Goal: Task Accomplishment & Management: Use online tool/utility

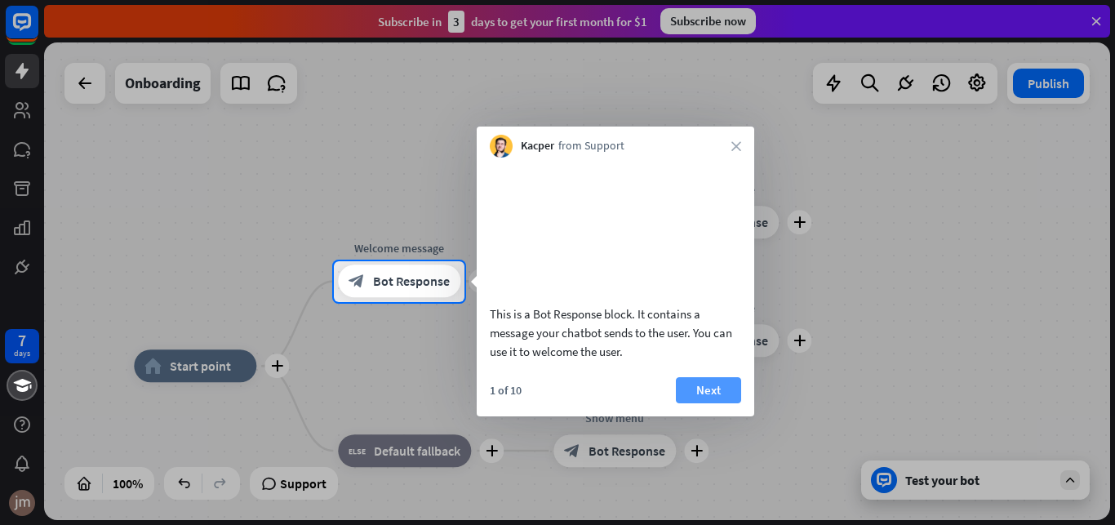
click at [697, 403] on button "Next" at bounding box center [708, 390] width 65 height 26
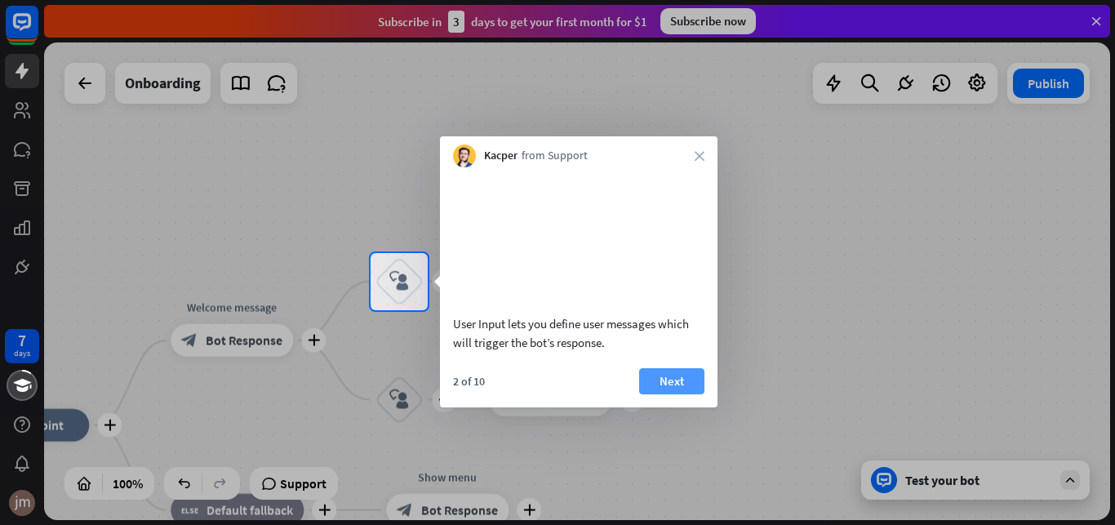
click at [673, 394] on button "Next" at bounding box center [671, 381] width 65 height 26
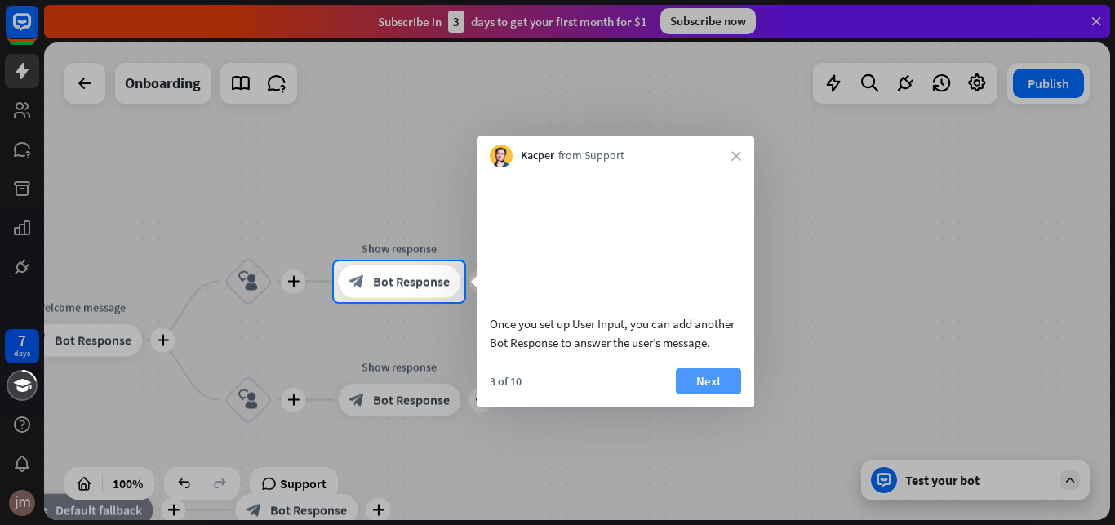
click at [704, 394] on button "Next" at bounding box center [708, 381] width 65 height 26
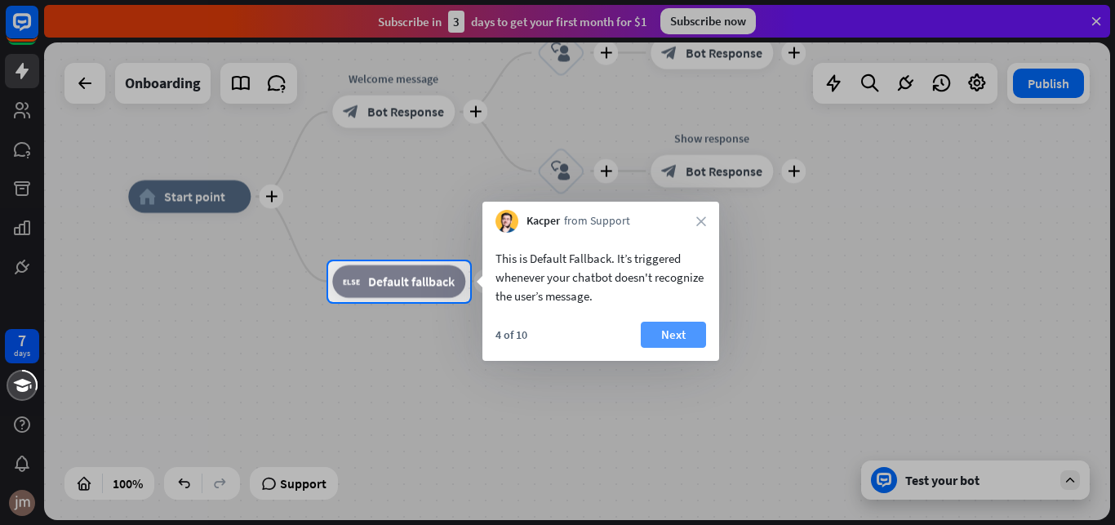
click at [672, 337] on button "Next" at bounding box center [673, 334] width 65 height 26
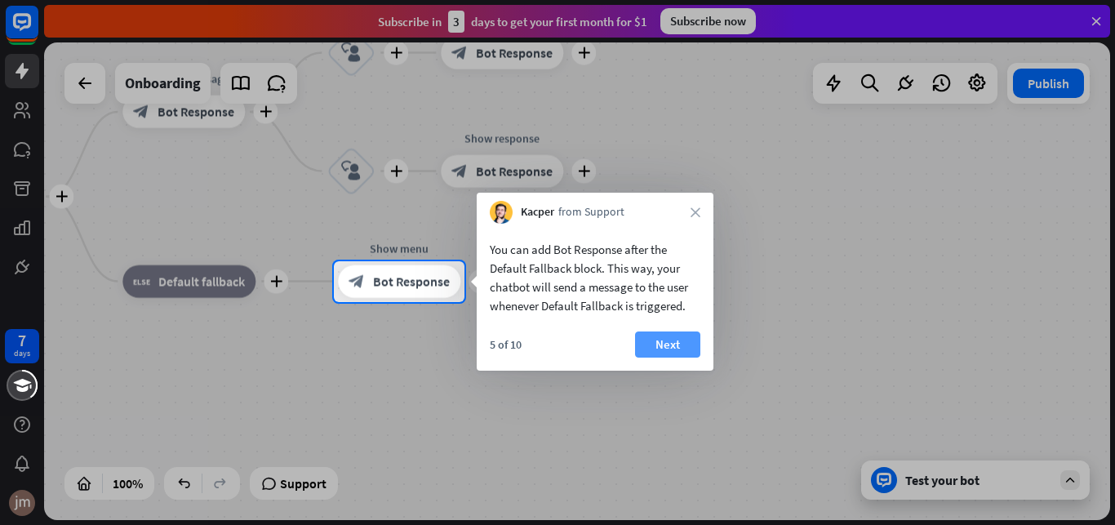
click at [663, 343] on button "Next" at bounding box center [667, 344] width 65 height 26
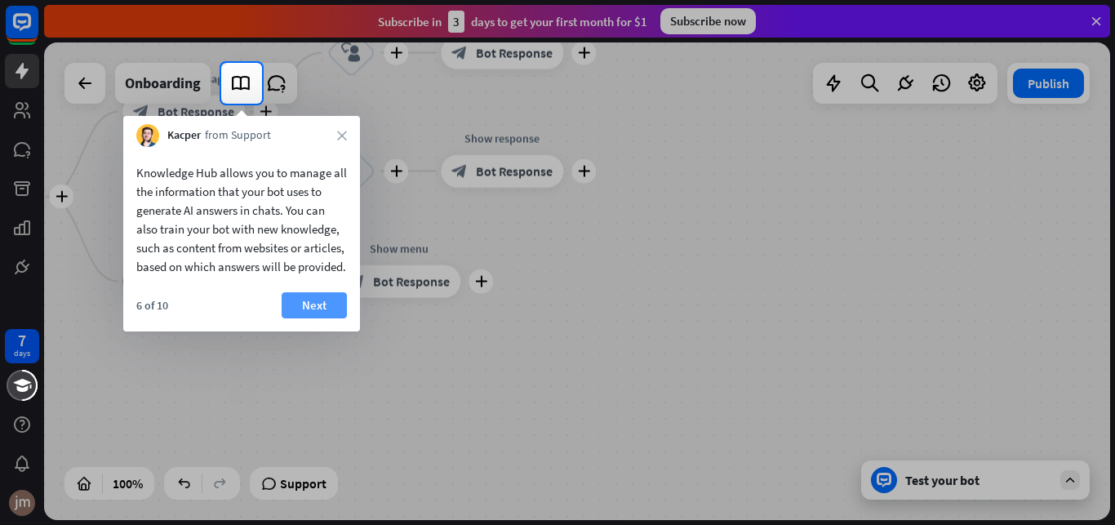
click at [326, 318] on button "Next" at bounding box center [314, 305] width 65 height 26
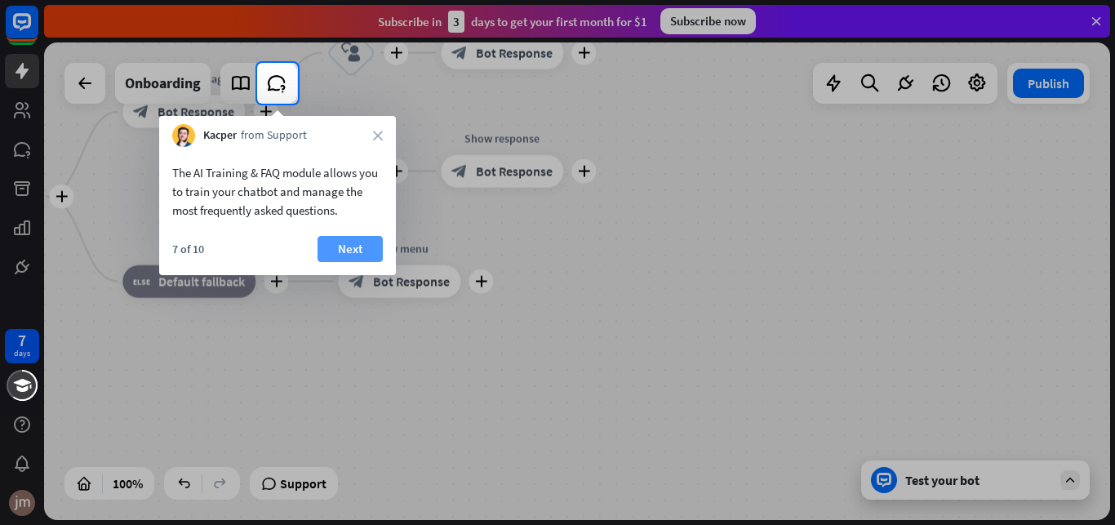
click at [352, 246] on button "Next" at bounding box center [349, 249] width 65 height 26
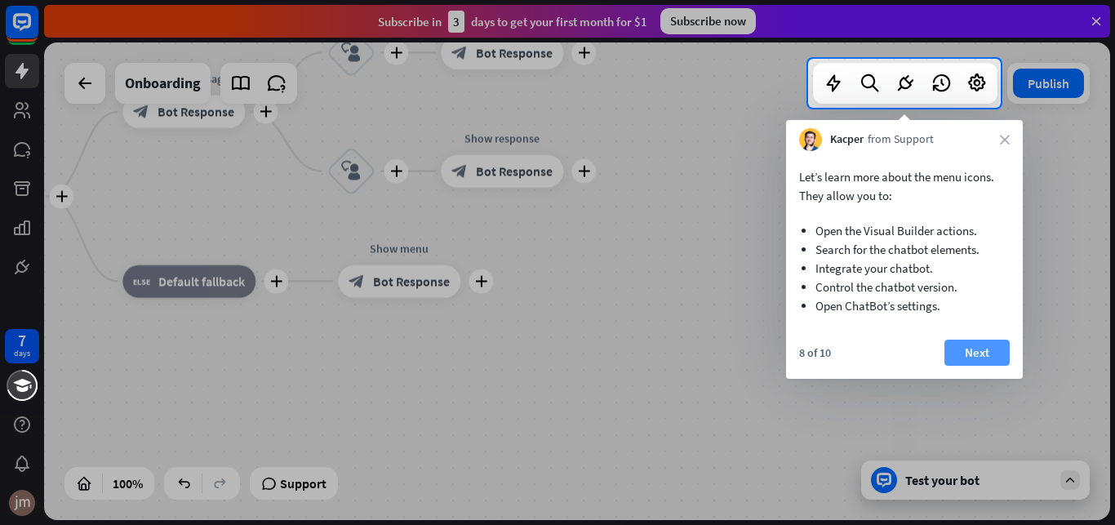
click at [972, 352] on button "Next" at bounding box center [976, 352] width 65 height 26
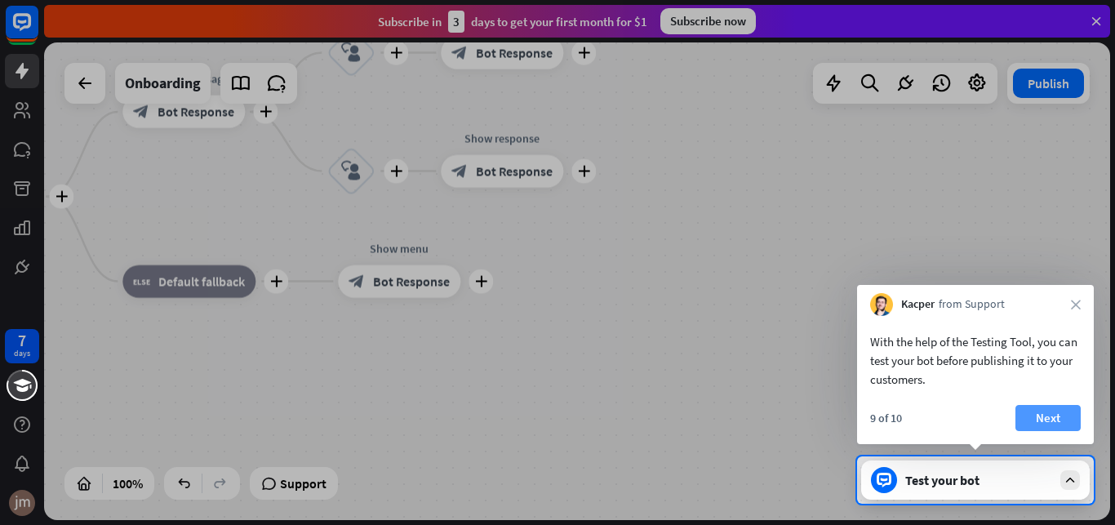
click at [1048, 416] on button "Next" at bounding box center [1047, 418] width 65 height 26
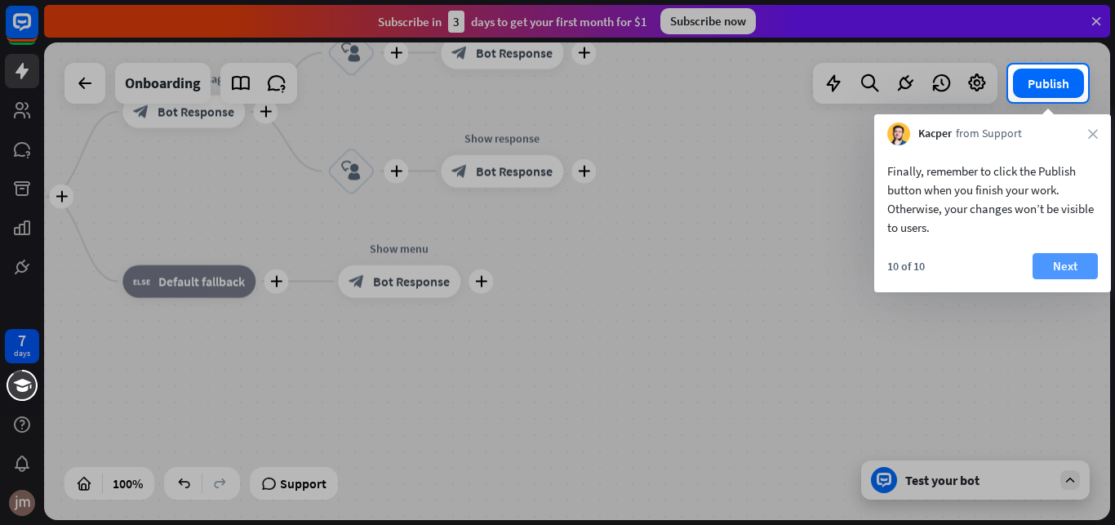
click at [1057, 255] on button "Next" at bounding box center [1064, 266] width 65 height 26
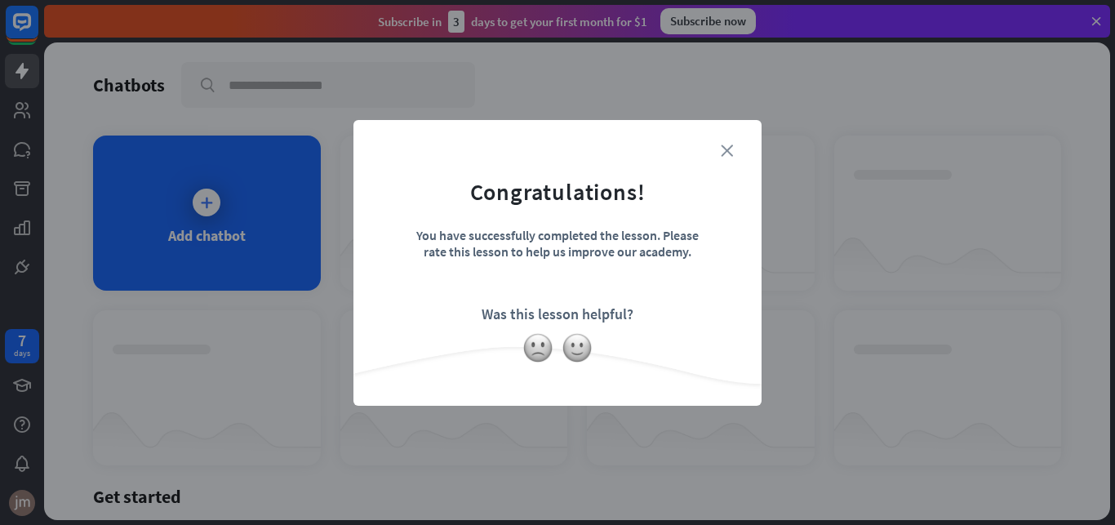
click at [725, 149] on icon "close" at bounding box center [726, 150] width 12 height 12
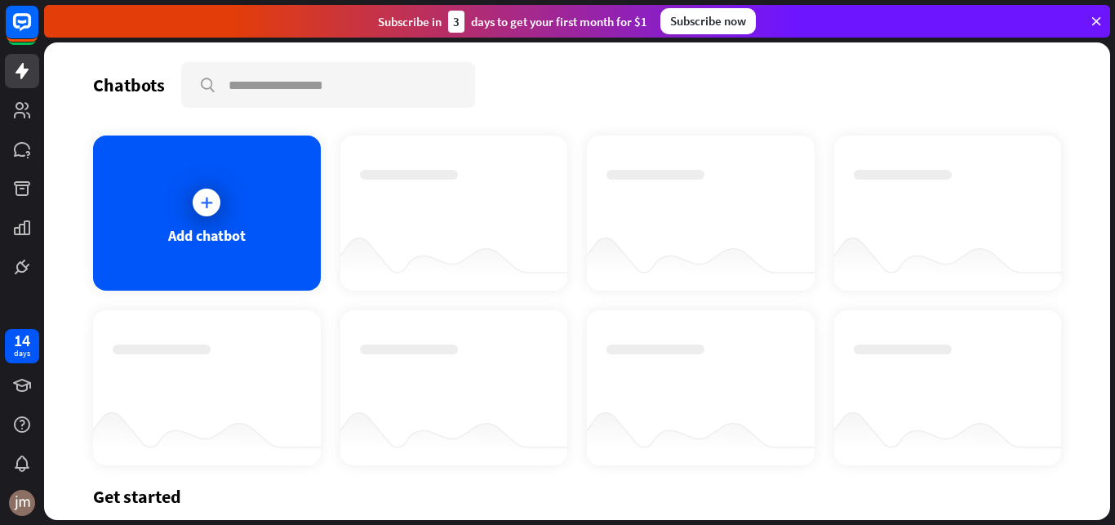
click at [1096, 20] on icon at bounding box center [1095, 21] width 15 height 15
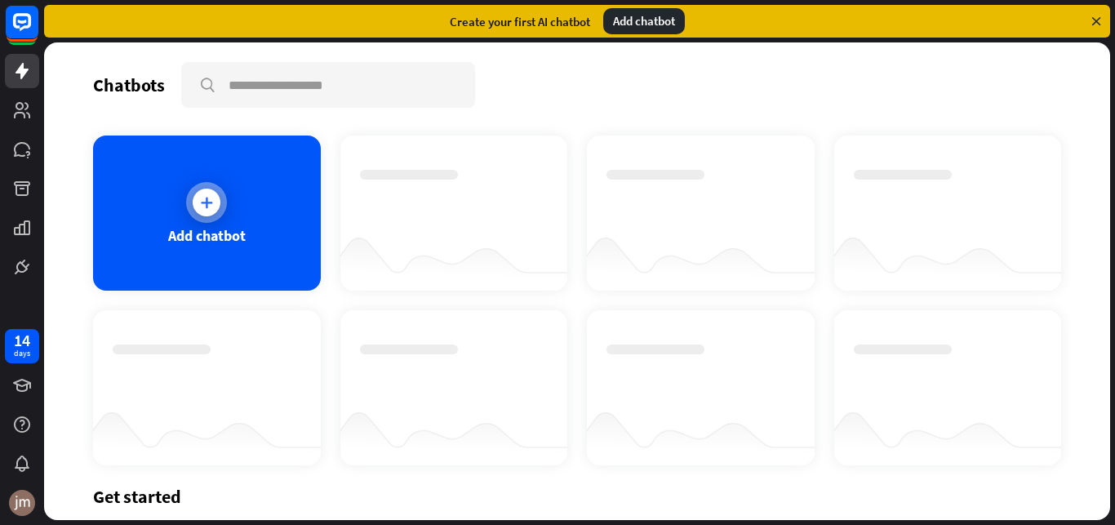
click at [198, 206] on icon at bounding box center [206, 202] width 16 height 16
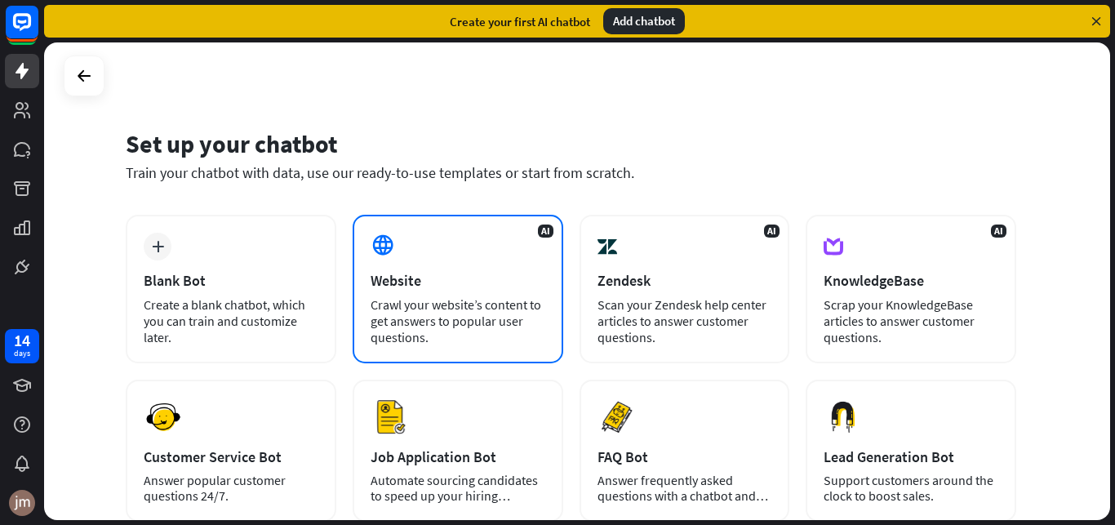
click at [441, 295] on div "AI Website Crawl your website’s content to get answers to popular user question…" at bounding box center [457, 289] width 211 height 149
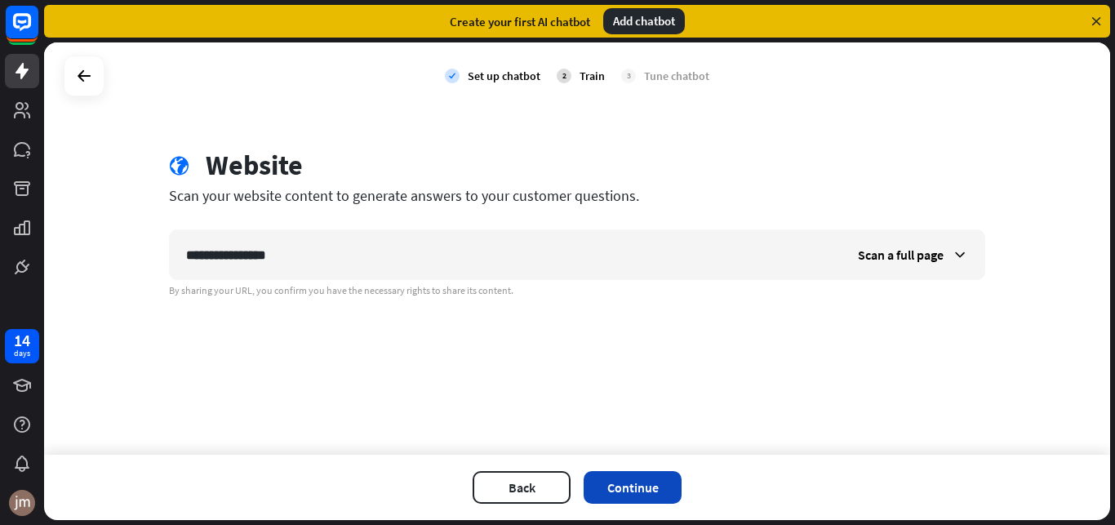
type input "**********"
click at [636, 486] on button "Continue" at bounding box center [632, 487] width 98 height 33
